Goal: Information Seeking & Learning: Check status

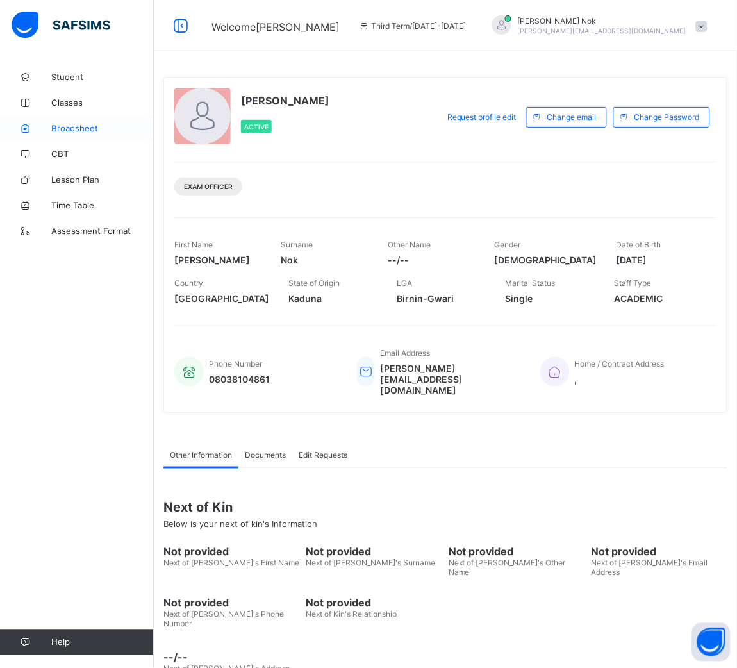
click at [69, 133] on link "Broadsheet" at bounding box center [77, 128] width 154 height 26
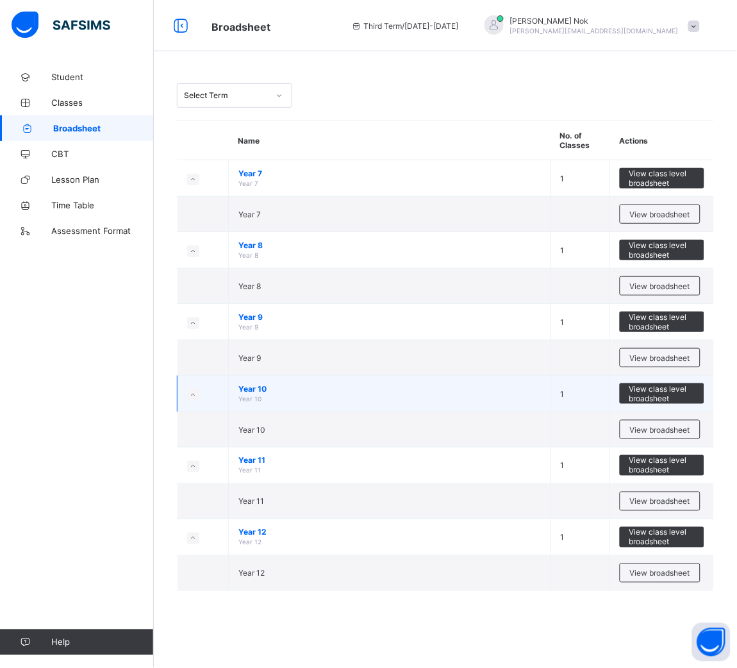
click at [256, 387] on span "Year 10" at bounding box center [390, 389] width 303 height 10
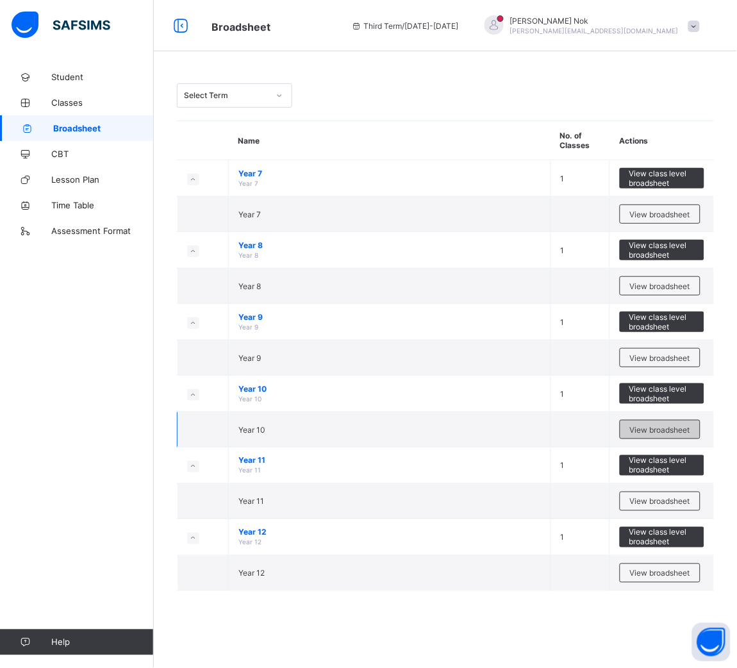
click at [674, 425] on span "View broadsheet" at bounding box center [660, 430] width 60 height 10
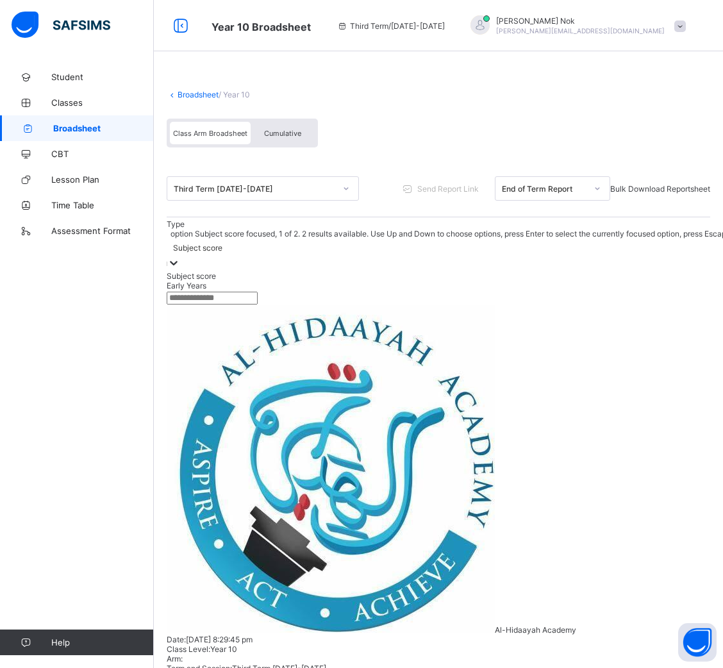
click at [180, 257] on div at bounding box center [173, 264] width 13 height 15
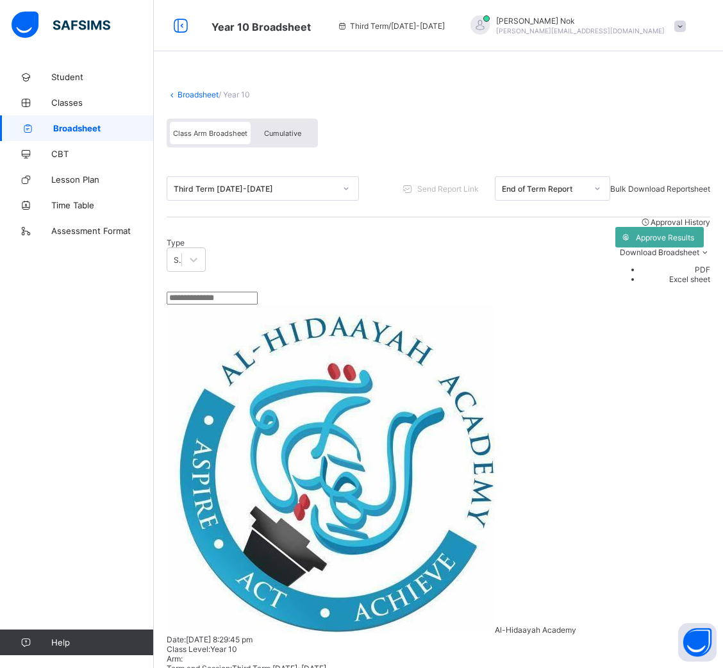
click at [299, 249] on div "Type Subject score Approval History Approve Results Download Broadsheet PDF Exc…" at bounding box center [439, 254] width 544 height 74
click at [255, 192] on div "Third Term [DATE]-[DATE]" at bounding box center [255, 189] width 162 height 10
click at [351, 156] on div "Class Arm Broadsheet Cumulative" at bounding box center [439, 136] width 544 height 48
click at [56, 125] on span "Broadsheet" at bounding box center [103, 128] width 101 height 10
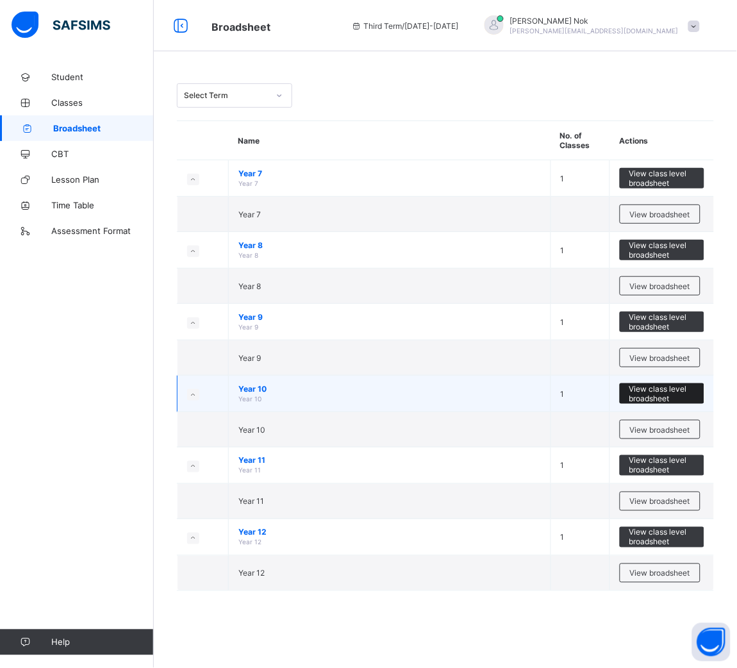
click at [659, 389] on span "View class level broadsheet" at bounding box center [662, 393] width 65 height 19
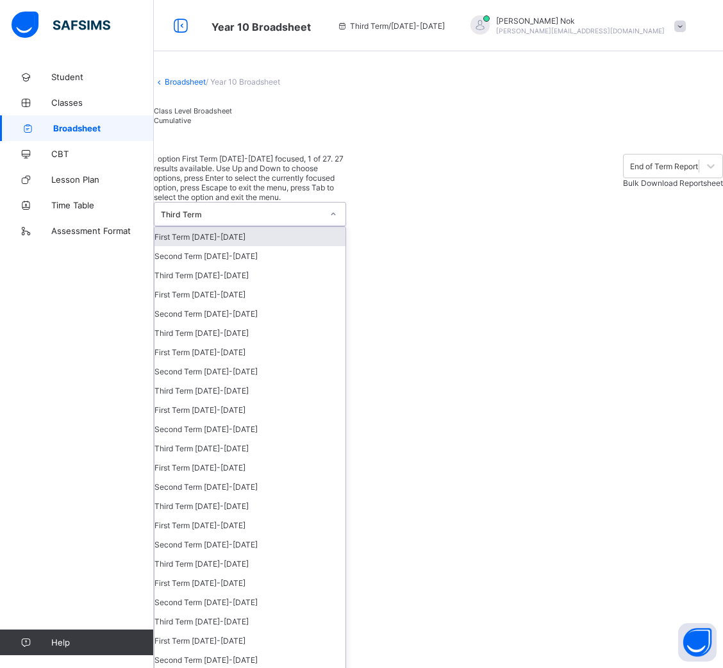
click at [321, 210] on div "Third Term" at bounding box center [242, 215] width 162 height 10
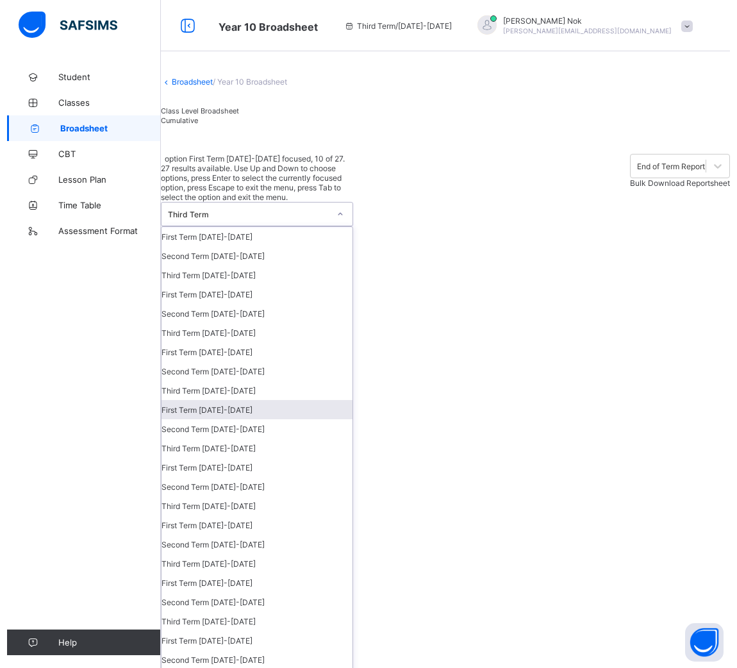
scroll to position [52, 0]
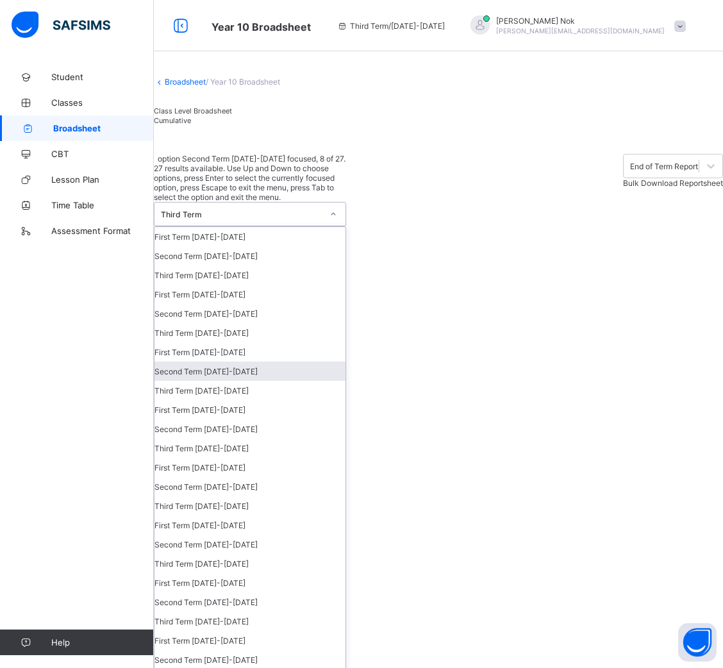
click at [234, 362] on div "Second Term [DATE]-[DATE]" at bounding box center [250, 371] width 191 height 19
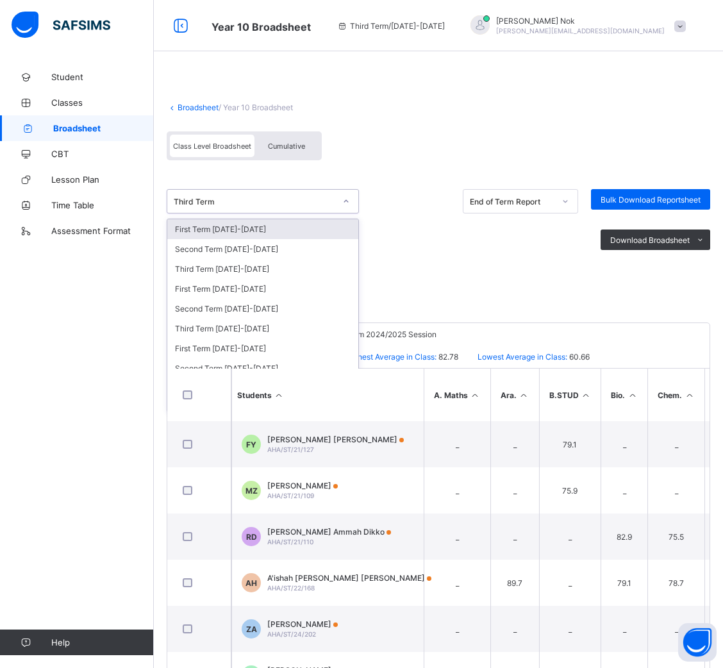
click at [308, 209] on div "Third Term" at bounding box center [263, 201] width 192 height 24
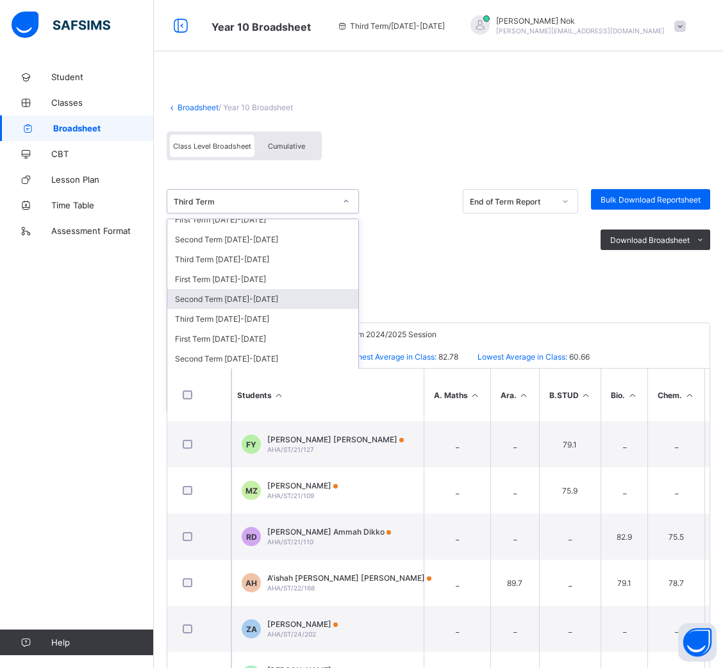
scroll to position [90, 0]
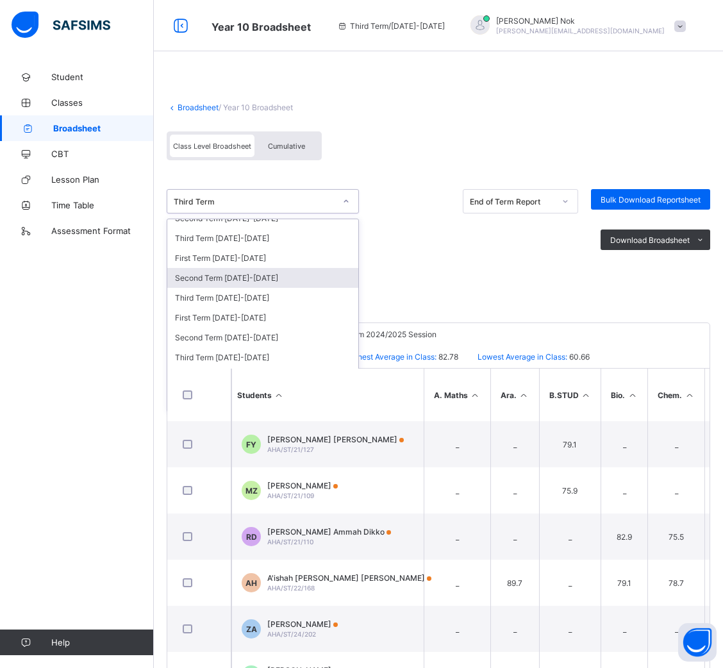
click at [248, 280] on div "Second Term [DATE]-[DATE]" at bounding box center [262, 278] width 191 height 20
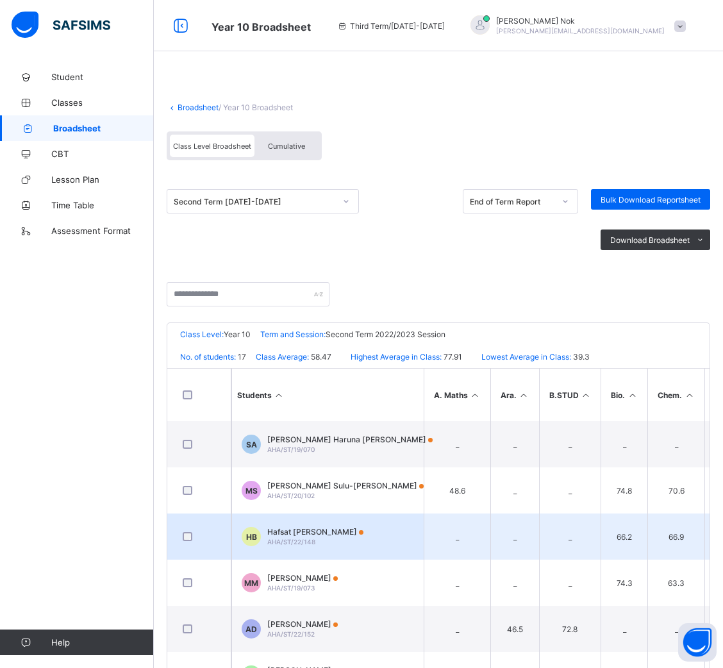
click at [301, 534] on span "Hafsat Abubakar Buba" at bounding box center [315, 532] width 96 height 10
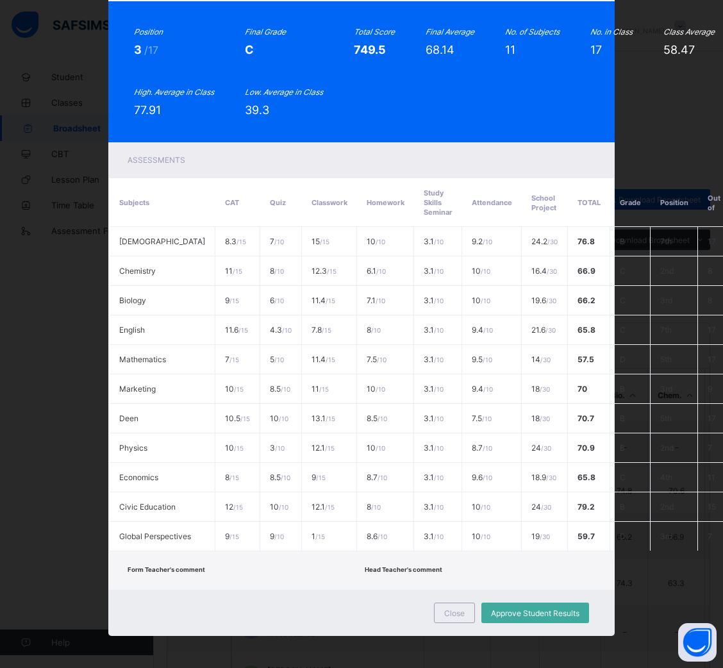
scroll to position [137, 0]
click at [447, 609] on span "Close" at bounding box center [454, 614] width 21 height 10
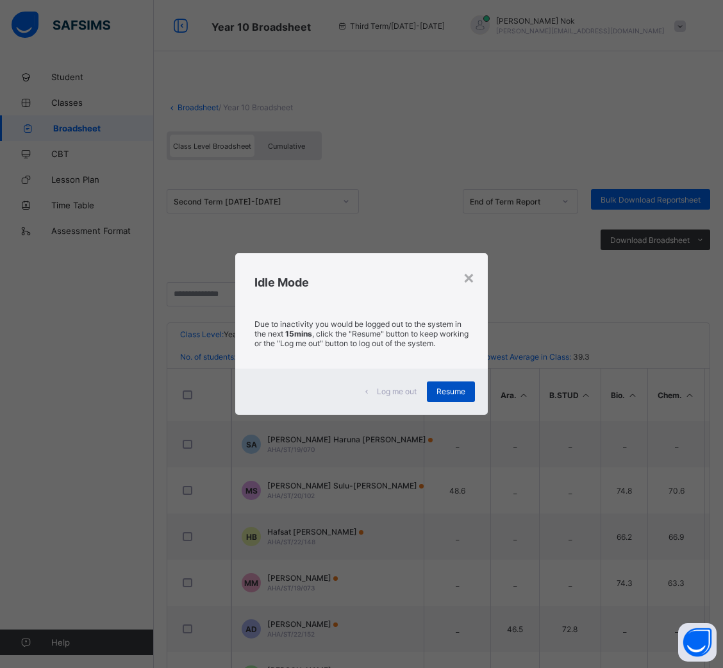
click at [448, 392] on span "Resume" at bounding box center [451, 392] width 29 height 10
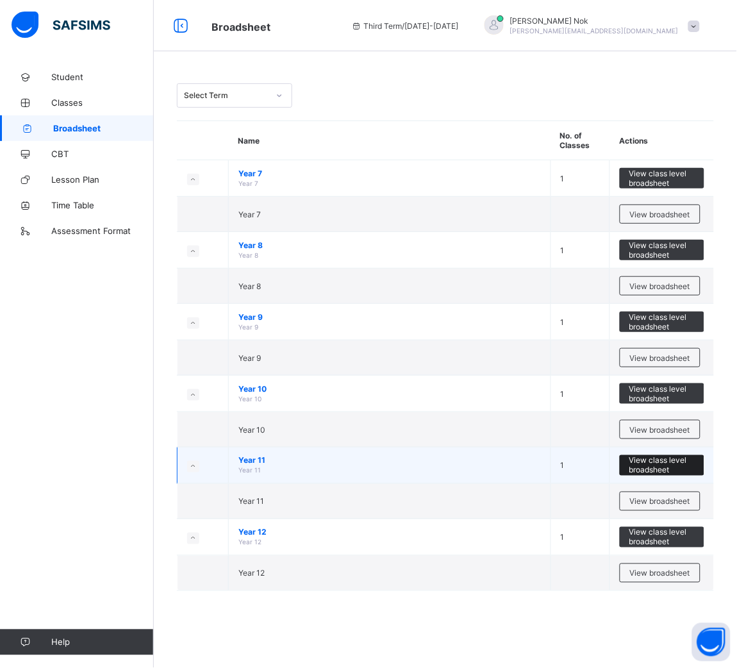
click at [655, 467] on span "View class level broadsheet" at bounding box center [662, 465] width 65 height 19
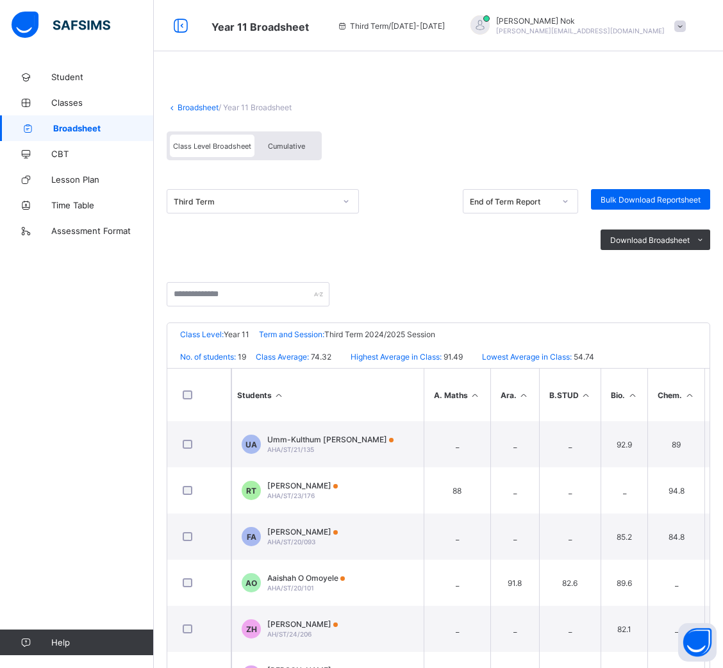
click at [158, 517] on div "Broadsheet / Year 11 Broadsheet Class Level Broadsheet Cumulative Third Term En…" at bounding box center [438, 389] width 569 height 651
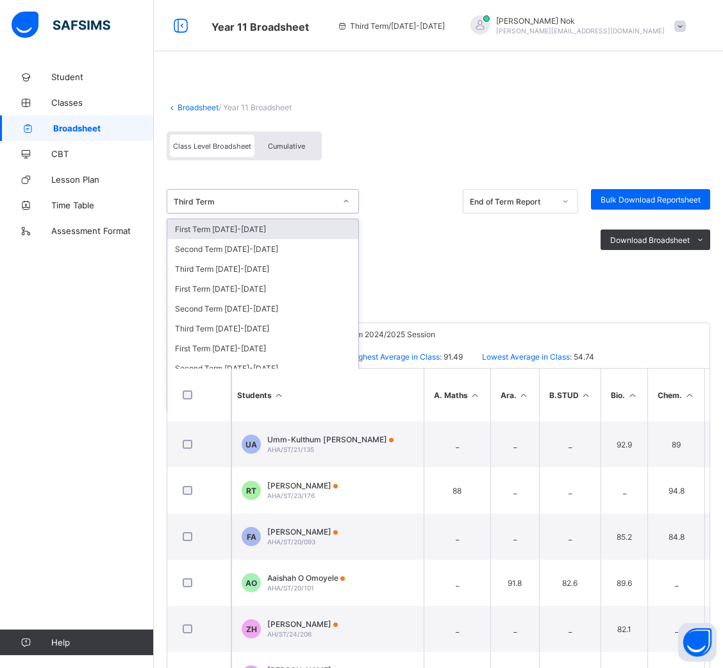
click at [282, 192] on div "Third Term" at bounding box center [250, 201] width 167 height 18
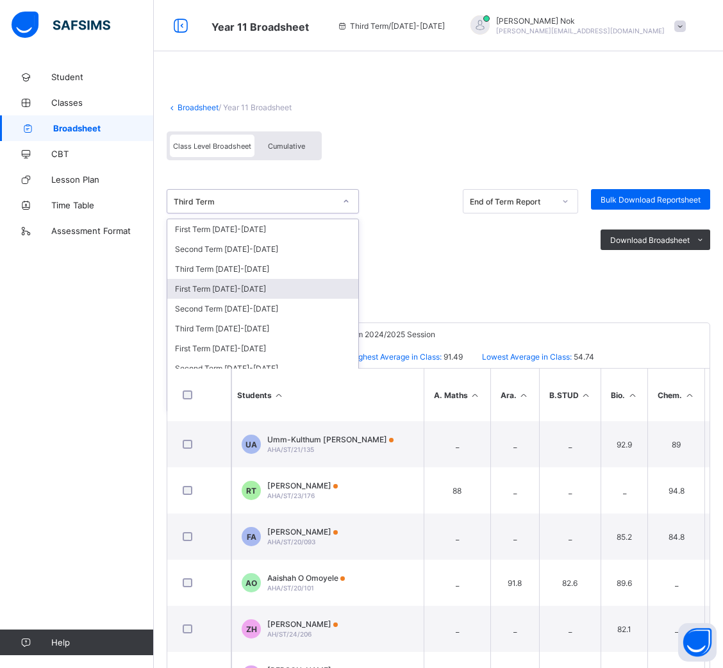
click at [228, 290] on div "First Term [DATE]-[DATE]" at bounding box center [262, 289] width 191 height 20
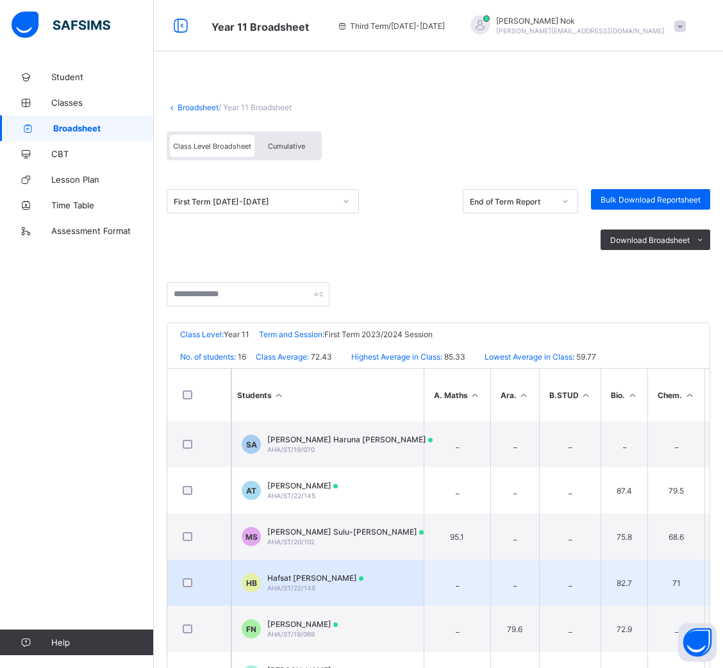
click at [313, 576] on span "Hafsat Abubakar Buba" at bounding box center [315, 578] width 96 height 10
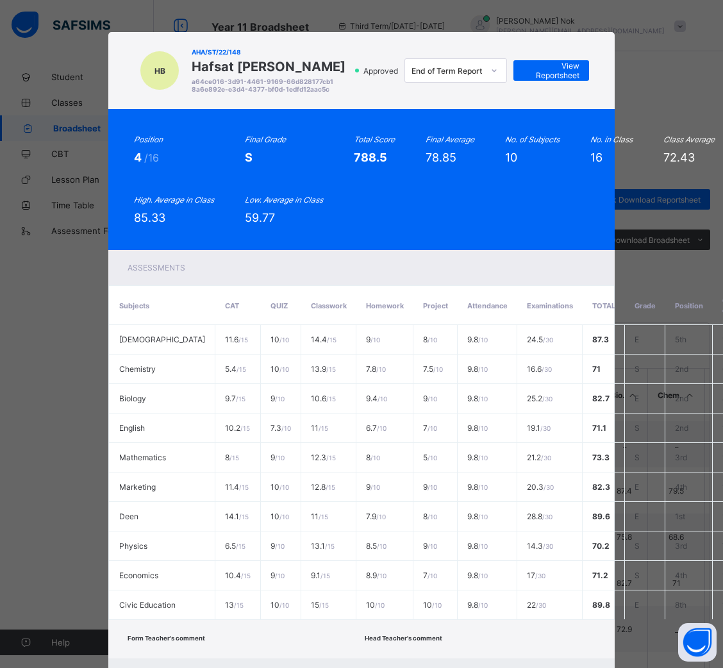
click at [328, 639] on div "Form Teacher's comment Head Teacher's comment" at bounding box center [361, 639] width 507 height 38
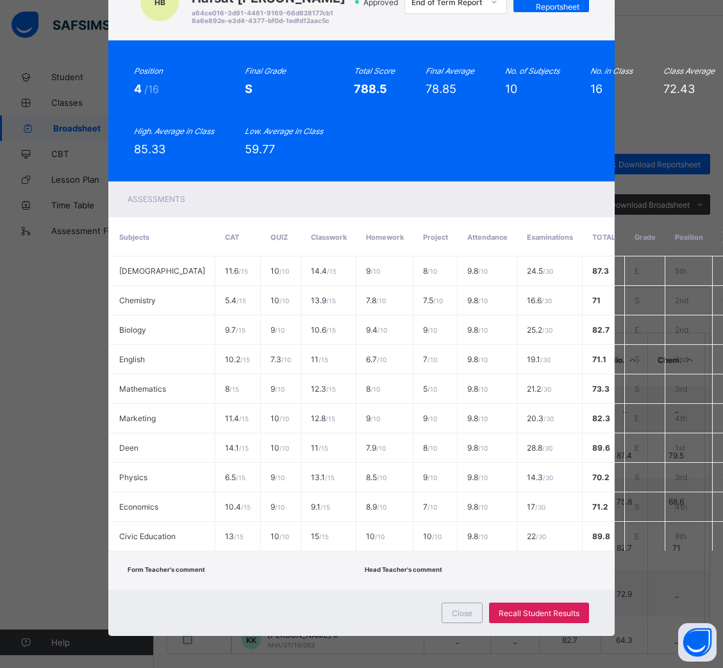
scroll to position [38, 0]
click at [469, 609] on span "Close" at bounding box center [462, 614] width 21 height 10
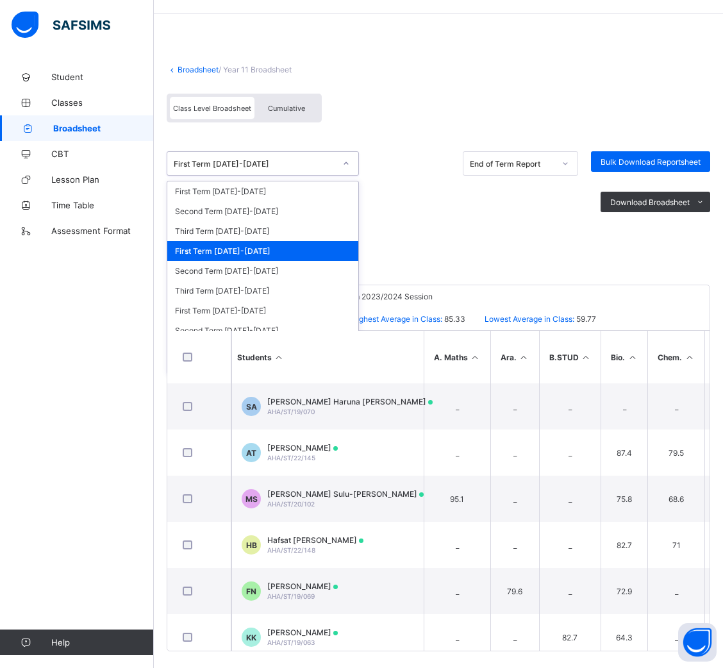
click at [338, 165] on div at bounding box center [346, 163] width 22 height 21
drag, startPoint x: 233, startPoint y: 245, endPoint x: 456, endPoint y: 233, distance: 223.5
click at [456, 233] on div "option First Term 2023-2024 focused, 4 of 27. 27 results available. Use Up and …" at bounding box center [439, 189] width 544 height 109
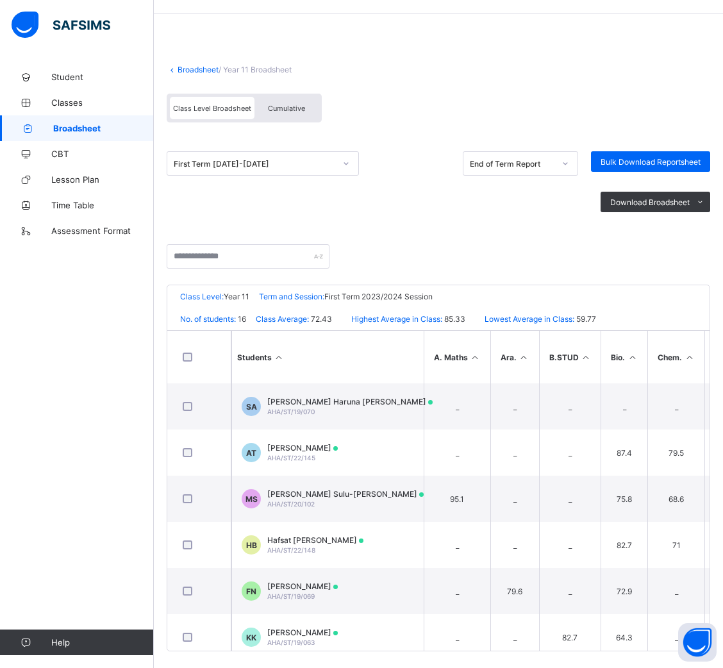
click at [456, 233] on div "First Term 2023-2024 End of Term Report Bulk Download Reportsheet Download Broa…" at bounding box center [439, 189] width 544 height 109
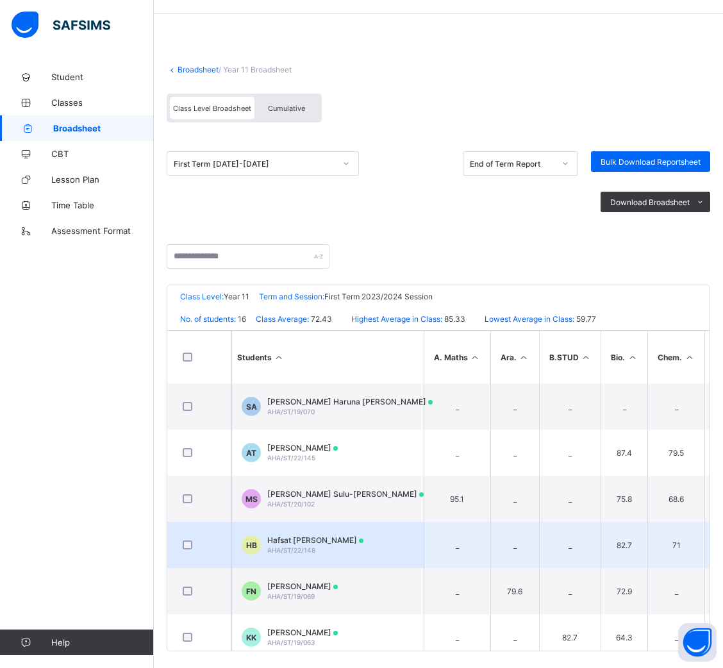
click at [299, 538] on span "Hafsat Abubakar Buba" at bounding box center [315, 540] width 96 height 10
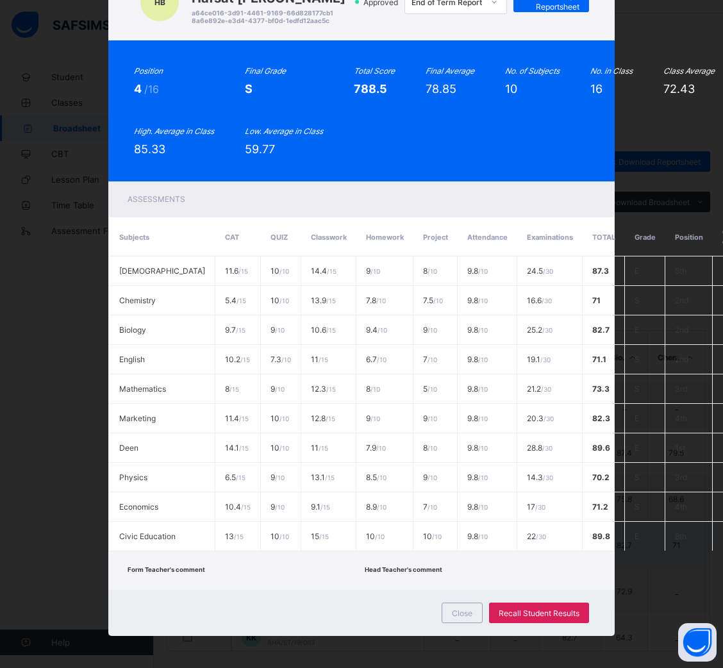
scroll to position [275, 0]
click at [430, 121] on div "Position 4 /16 Final Grade S Total Score 788.5 Final Average 78.85 No. of Subje…" at bounding box center [361, 111] width 455 height 90
click at [467, 609] on span "Close" at bounding box center [462, 614] width 21 height 10
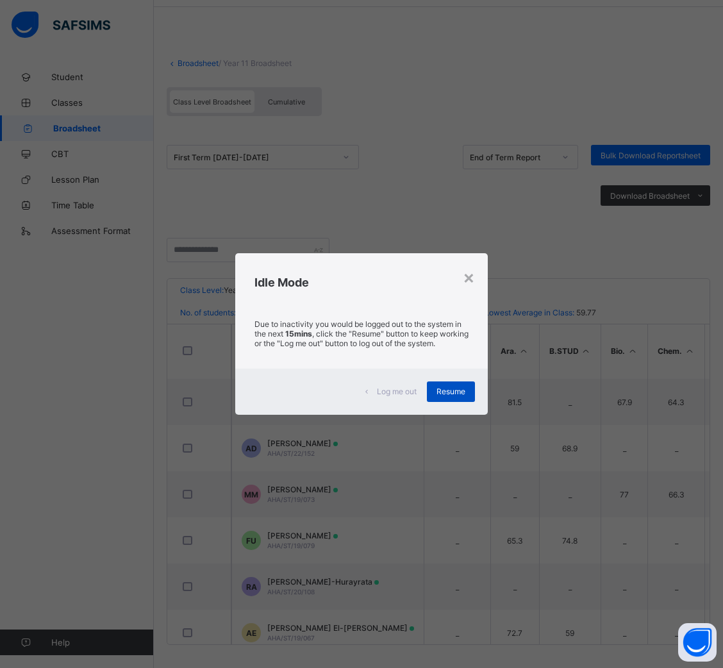
click at [456, 392] on span "Resume" at bounding box center [451, 392] width 29 height 10
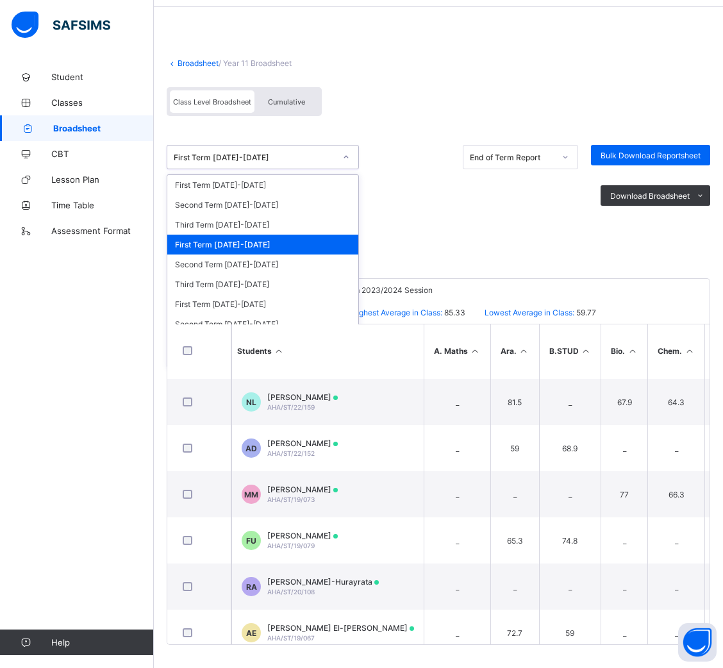
click at [276, 153] on div "First Term [DATE]-[DATE]" at bounding box center [255, 158] width 162 height 10
click at [216, 264] on div "Second Term [DATE]-[DATE]" at bounding box center [262, 265] width 191 height 20
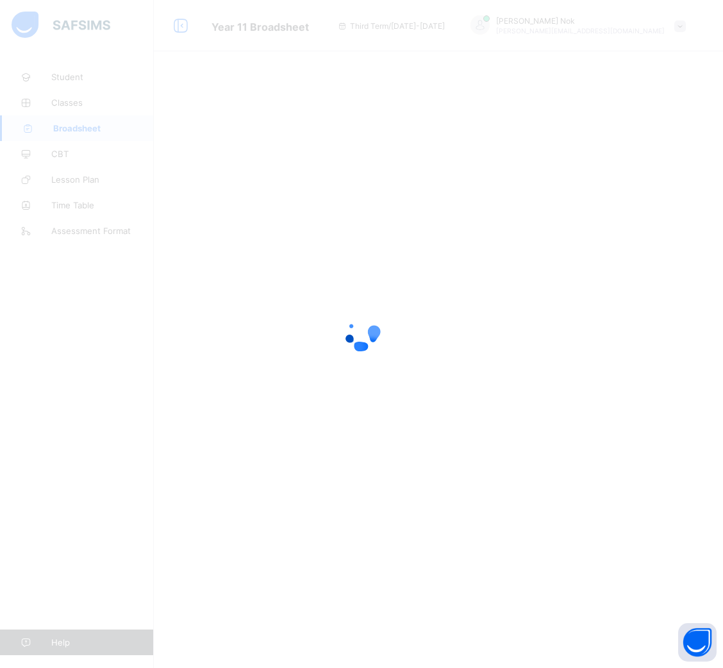
scroll to position [0, 0]
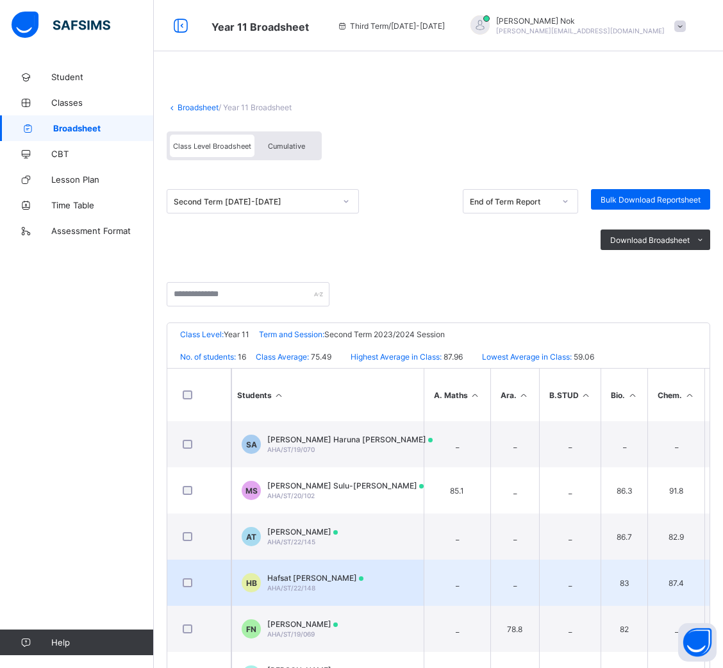
click at [316, 573] on span "Hafsat Abubakar Buba" at bounding box center [315, 578] width 96 height 10
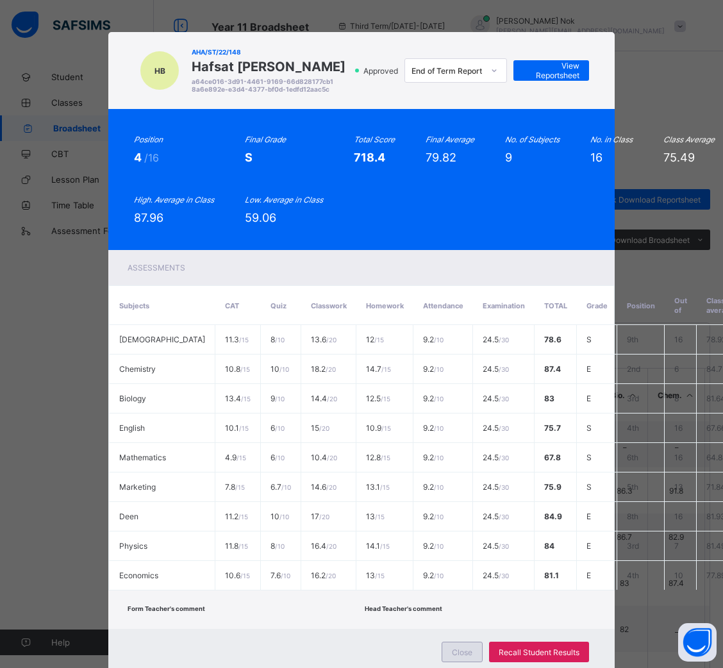
click at [457, 648] on span "Close" at bounding box center [462, 653] width 21 height 10
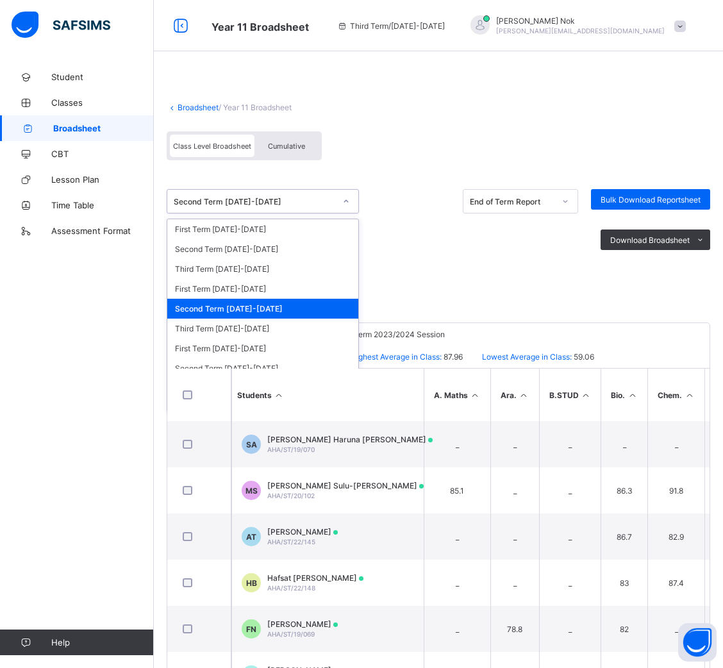
click at [293, 204] on div "Second Term [DATE]-[DATE]" at bounding box center [255, 202] width 162 height 10
click at [218, 327] on div "Third Term [DATE]-[DATE]" at bounding box center [262, 329] width 191 height 20
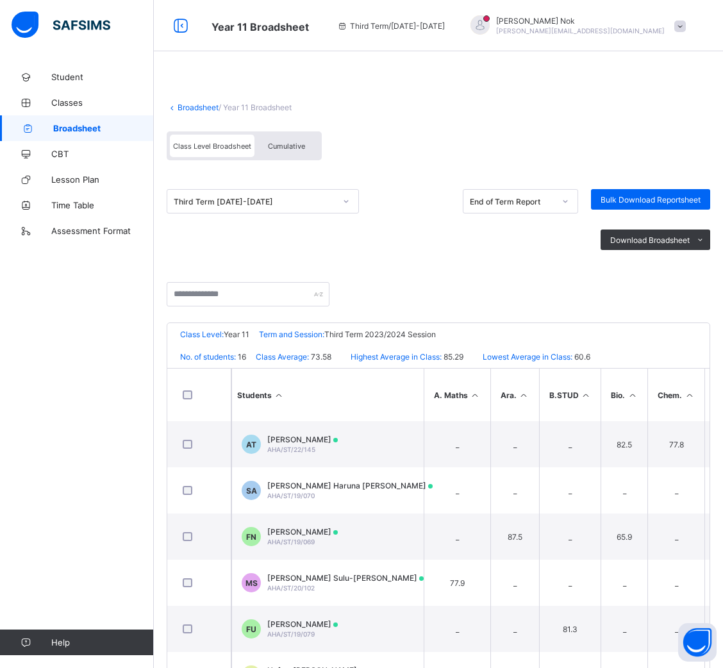
click at [292, 199] on div "Third Term [DATE]-[DATE]" at bounding box center [255, 202] width 162 height 10
click at [452, 249] on div "Download Broadsheet PDF Excel sheet" at bounding box center [439, 240] width 544 height 53
click at [501, 290] on div at bounding box center [439, 302] width 544 height 40
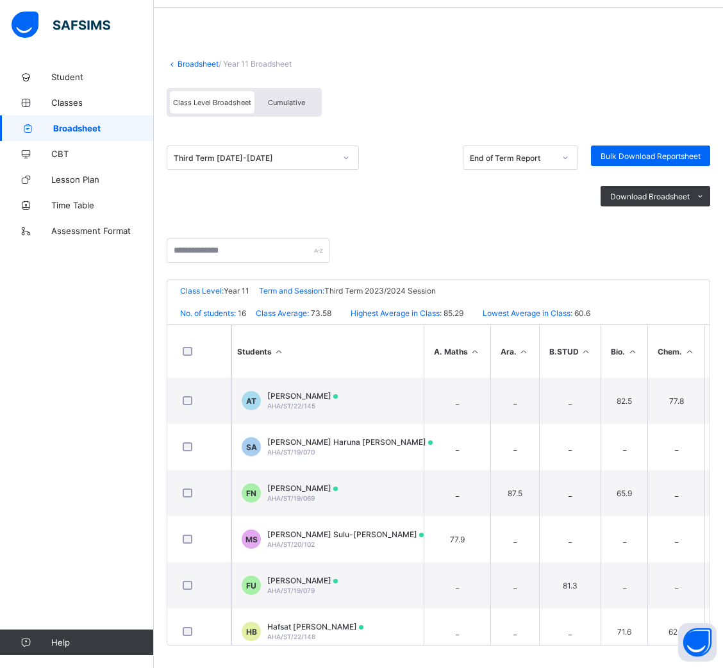
scroll to position [44, 0]
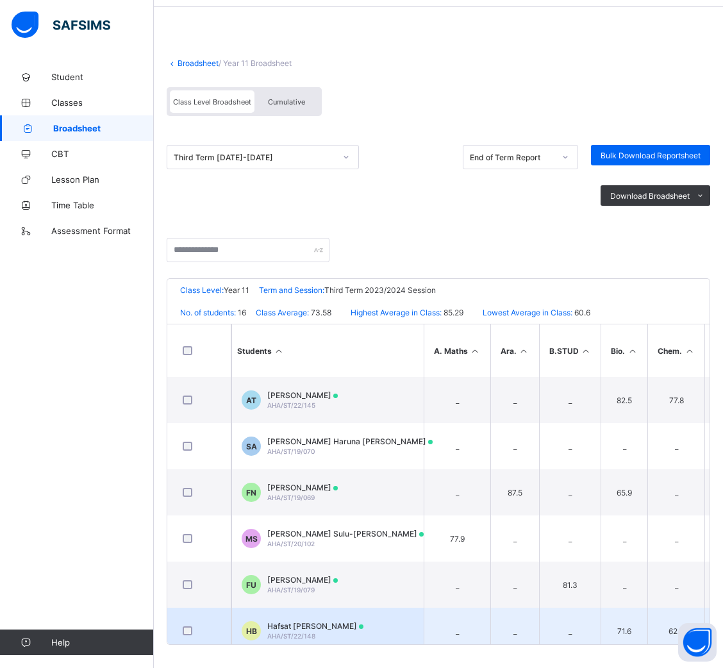
click at [310, 623] on span "Hafsat Abubakar Buba" at bounding box center [315, 626] width 96 height 10
